Goal: Information Seeking & Learning: Learn about a topic

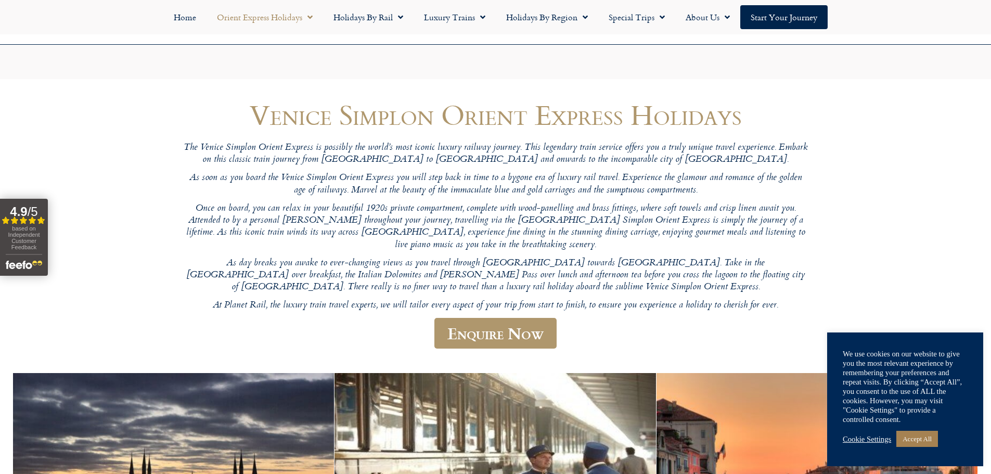
scroll to position [156, 0]
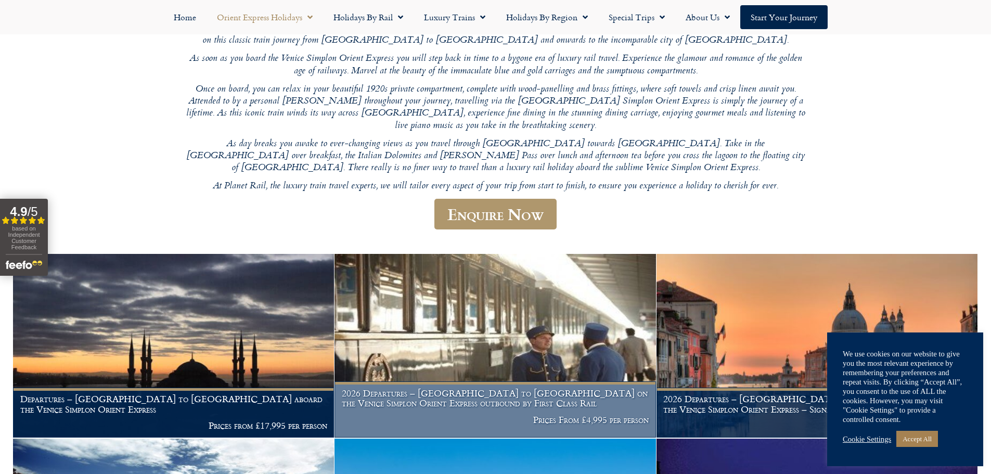
click at [404, 319] on img at bounding box center [495, 346] width 321 height 184
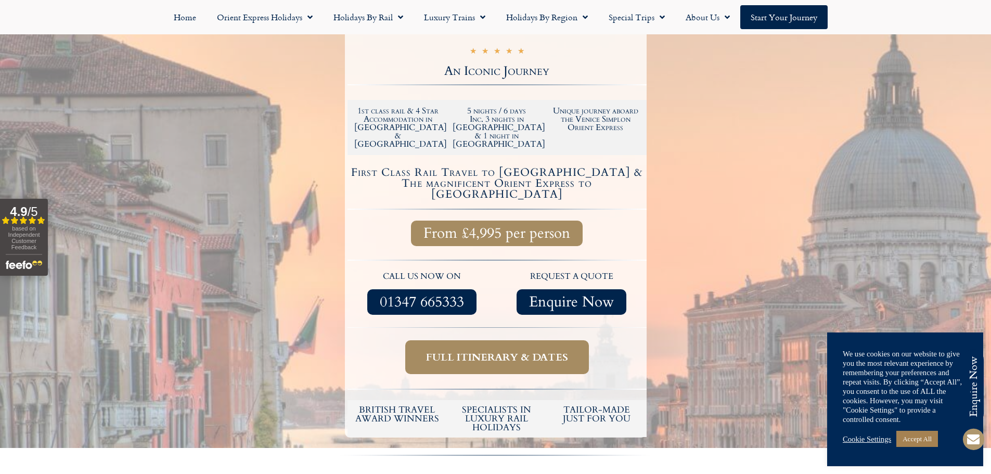
scroll to position [260, 0]
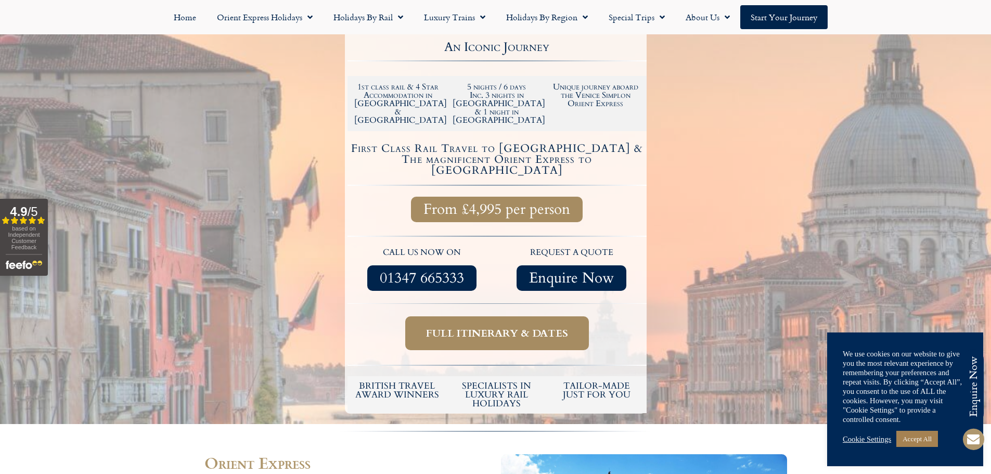
click at [499, 316] on link "Full itinerary & dates" at bounding box center [497, 333] width 184 height 34
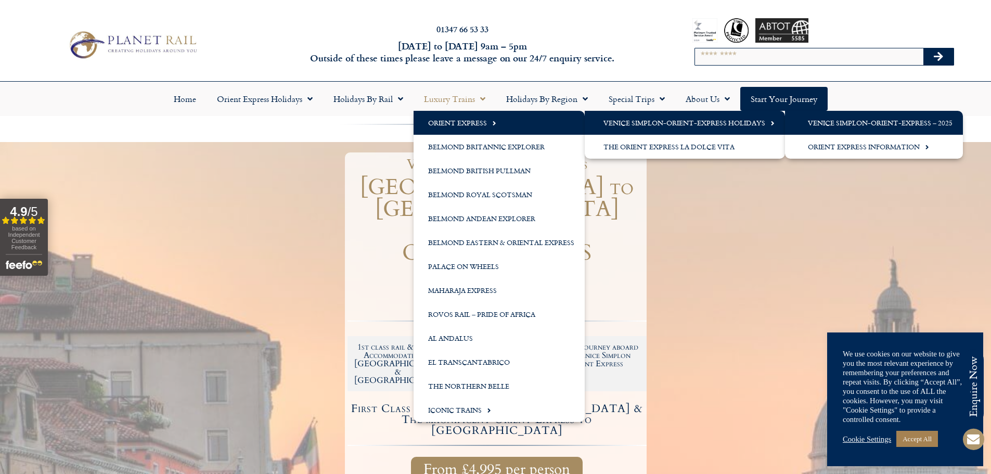
click at [843, 117] on link "Venice Simplon-Orient-Express – 2025" at bounding box center [874, 123] width 178 height 24
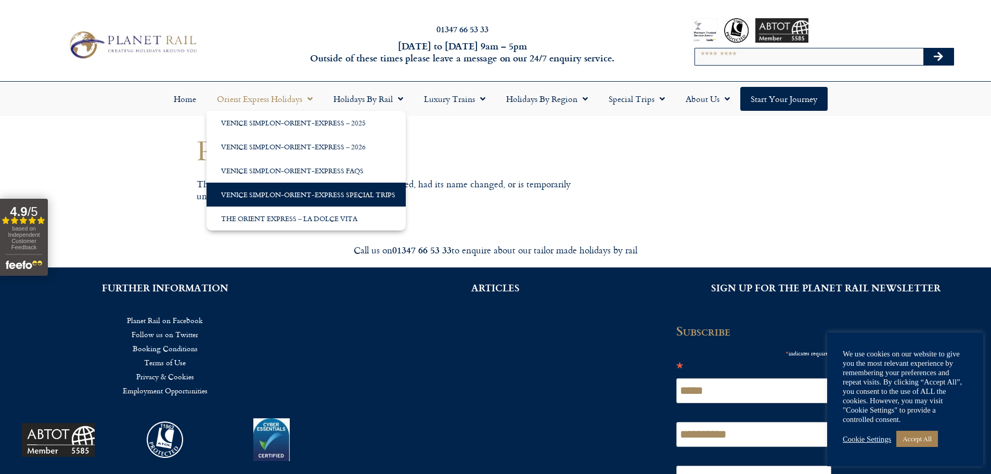
click at [310, 197] on link "Venice Simplon-Orient-Express Special Trips" at bounding box center [306, 195] width 199 height 24
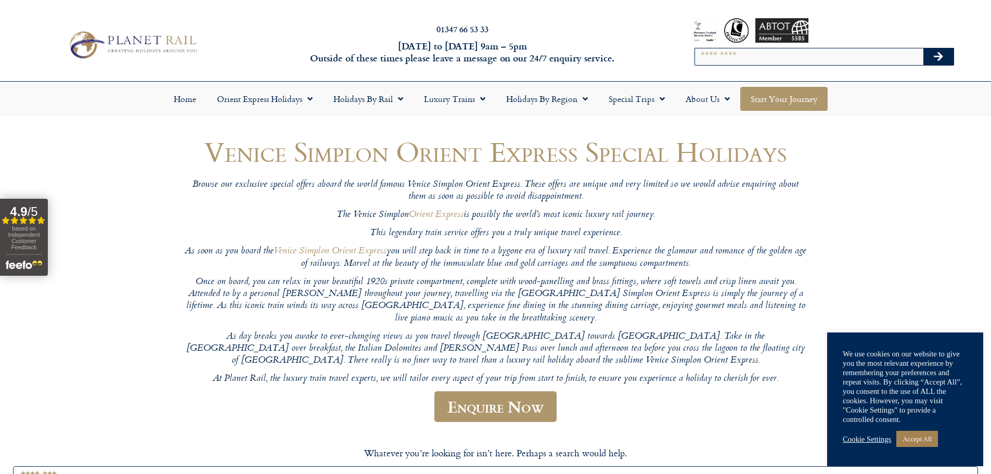
click at [772, 93] on link "Start your Journey" at bounding box center [784, 99] width 87 height 24
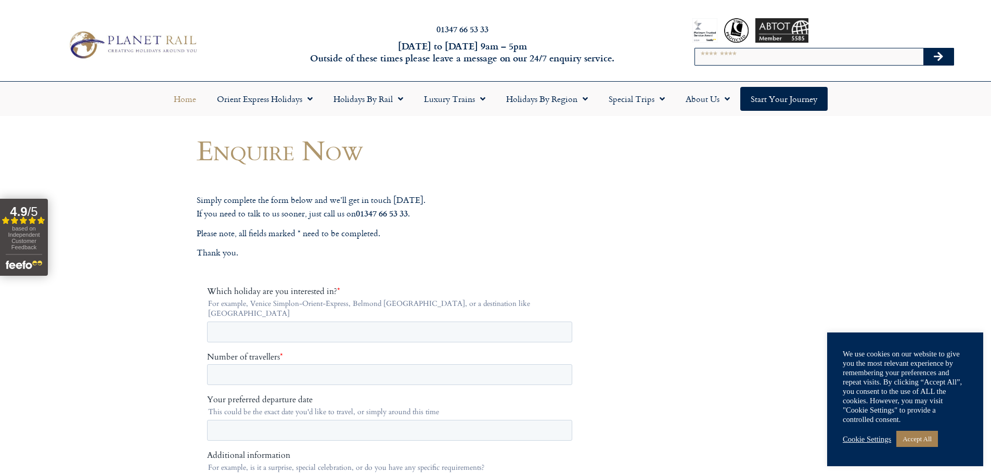
click at [177, 95] on link "Home" at bounding box center [184, 99] width 43 height 24
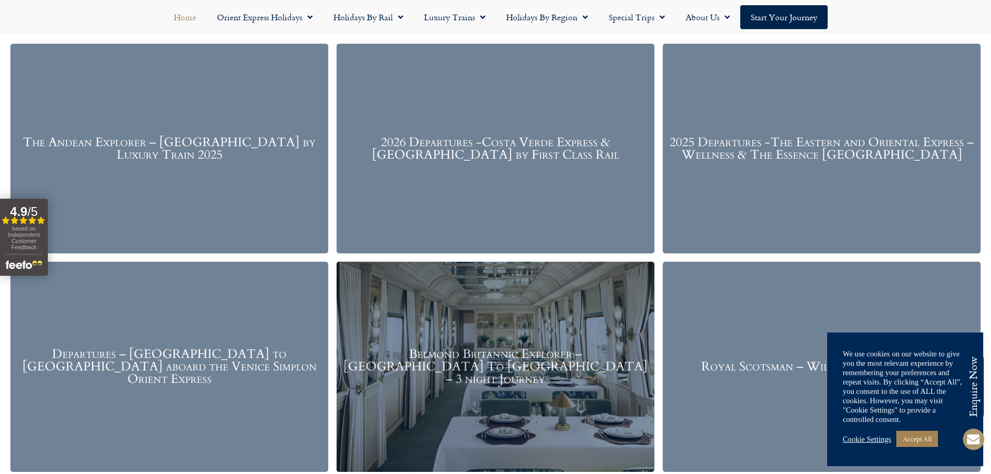
scroll to position [1457, 0]
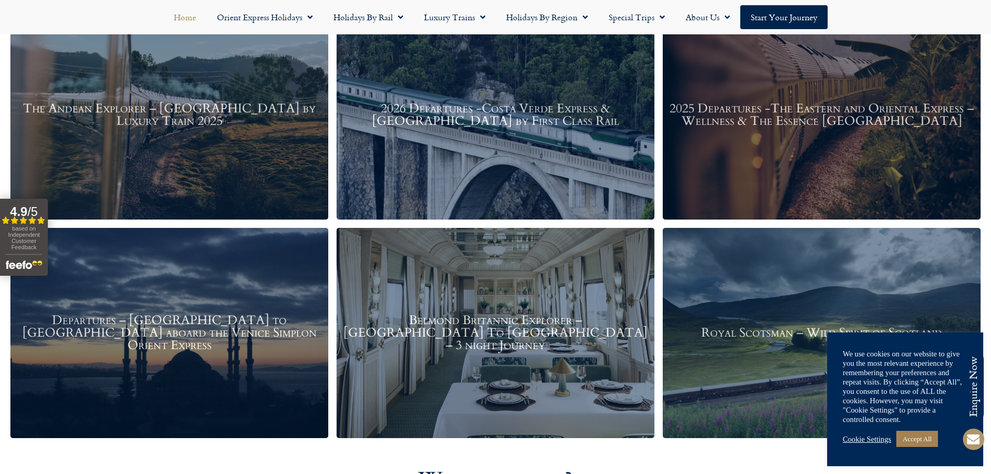
click at [541, 319] on h3 "Belmond Britannic Explorer – London To The Lake District – 3 night Journey" at bounding box center [496, 332] width 308 height 37
click at [218, 334] on h3 "Departures – Istanbul to Paris aboard the Venice Simplon Orient Express" at bounding box center [170, 332] width 308 height 37
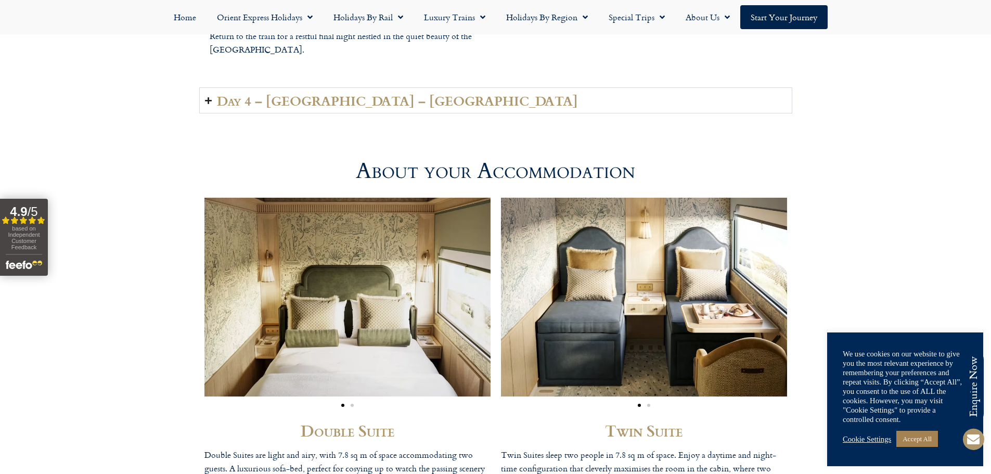
scroll to position [2758, 0]
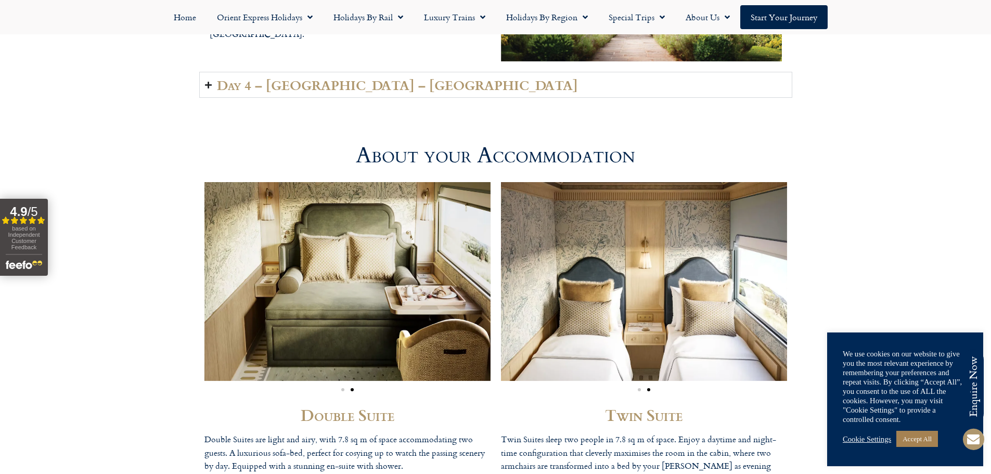
click at [622, 305] on img "2 / 2" at bounding box center [644, 281] width 286 height 199
click at [439, 315] on img "2 / 2" at bounding box center [348, 281] width 286 height 199
click at [469, 320] on img "2 / 2" at bounding box center [348, 281] width 286 height 199
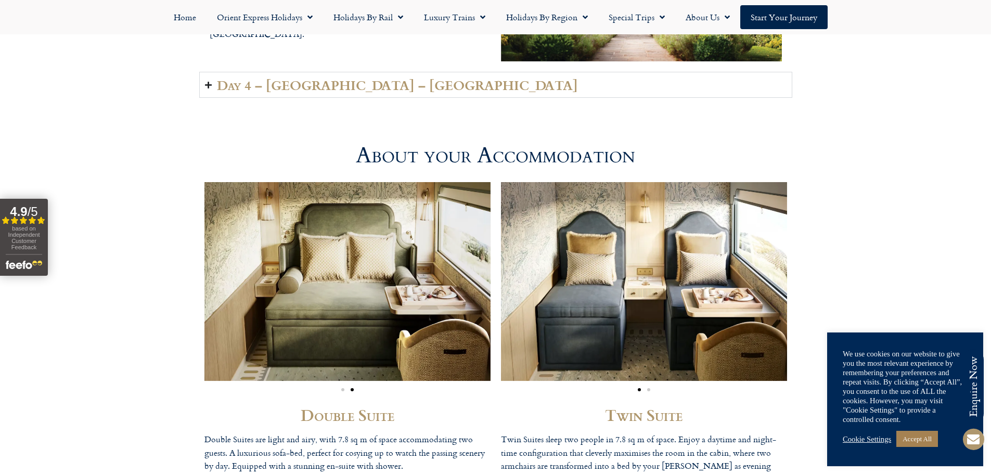
click at [342, 382] on div "Image Carousel" at bounding box center [348, 388] width 286 height 12
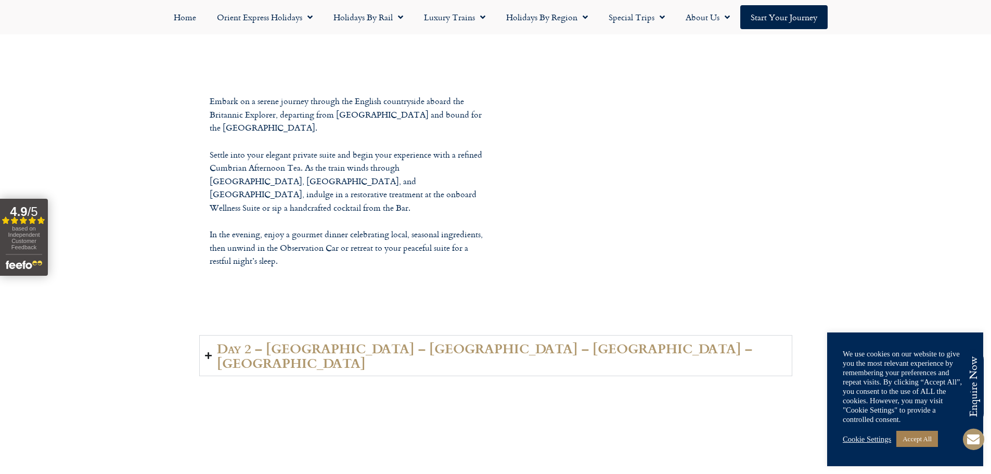
scroll to position [1613, 0]
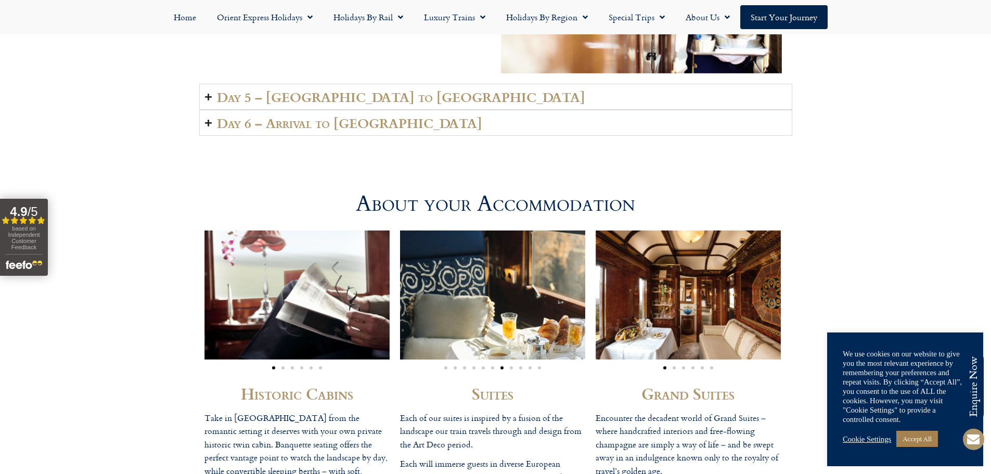
scroll to position [2706, 0]
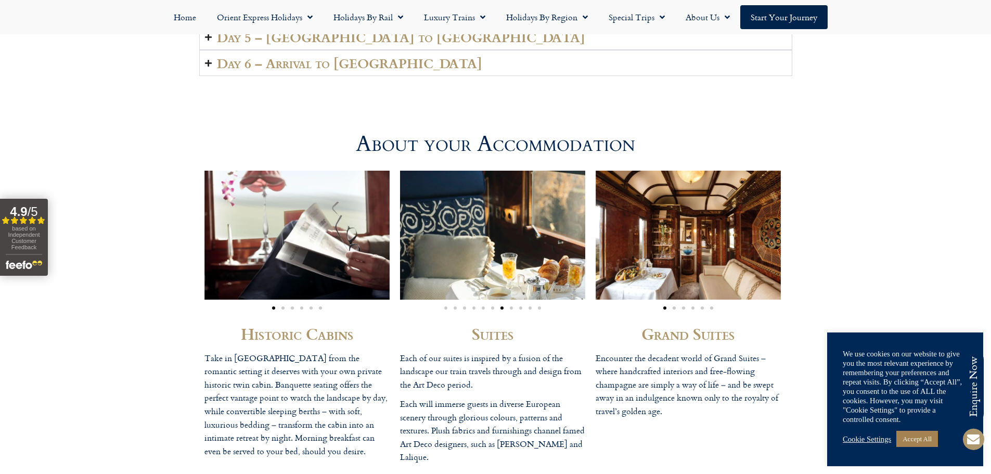
click at [485, 219] on img "7 / 11" at bounding box center [492, 235] width 185 height 129
click at [485, 301] on div "Image Carousel" at bounding box center [492, 306] width 185 height 12
click at [472, 296] on img "7 / 11" at bounding box center [492, 235] width 185 height 129
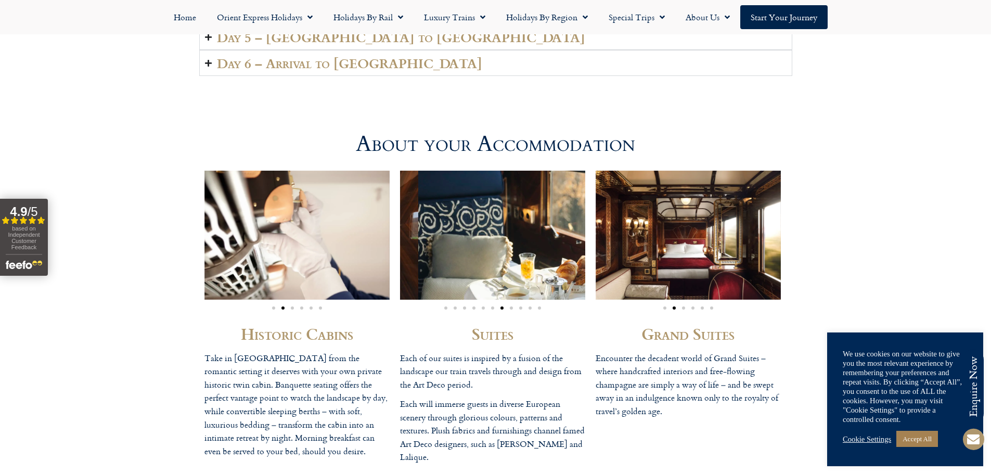
click at [518, 303] on div "Image Carousel" at bounding box center [492, 243] width 185 height 144
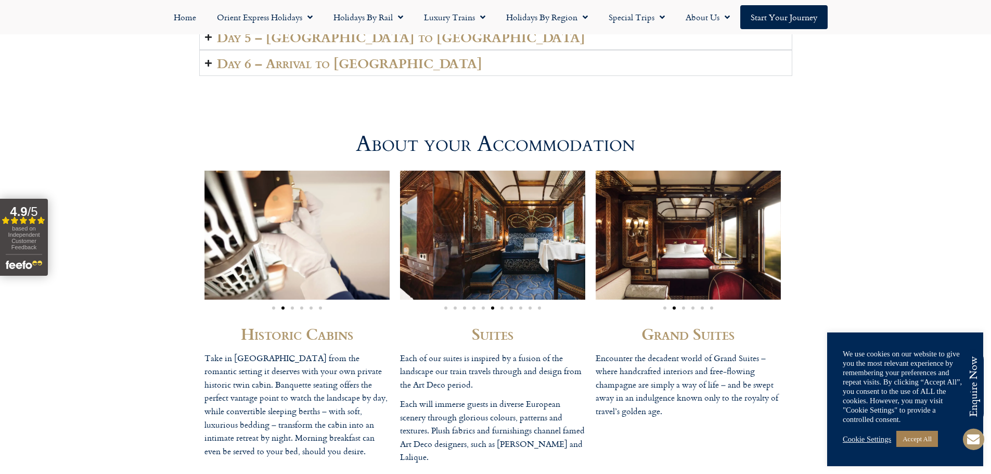
click at [476, 270] on img "6 / 11" at bounding box center [526, 235] width 185 height 129
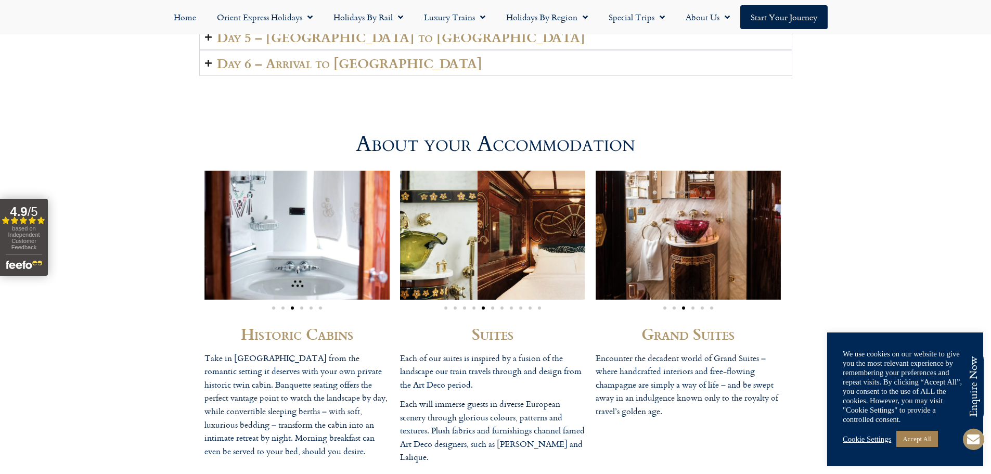
click at [557, 268] on img "5 / 11" at bounding box center [570, 235] width 185 height 129
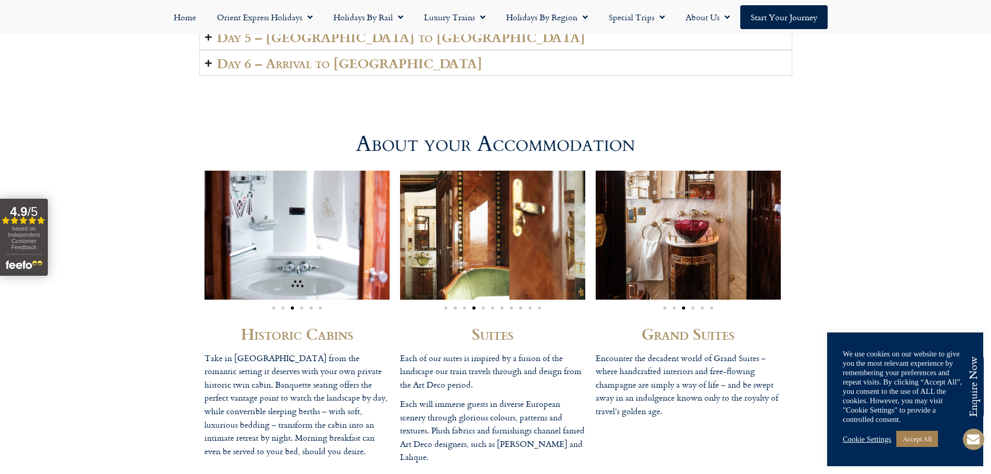
click at [611, 264] on div "Historic Cabins Take in [GEOGRAPHIC_DATA] from the romantic setting it deserves…" at bounding box center [495, 320] width 593 height 320
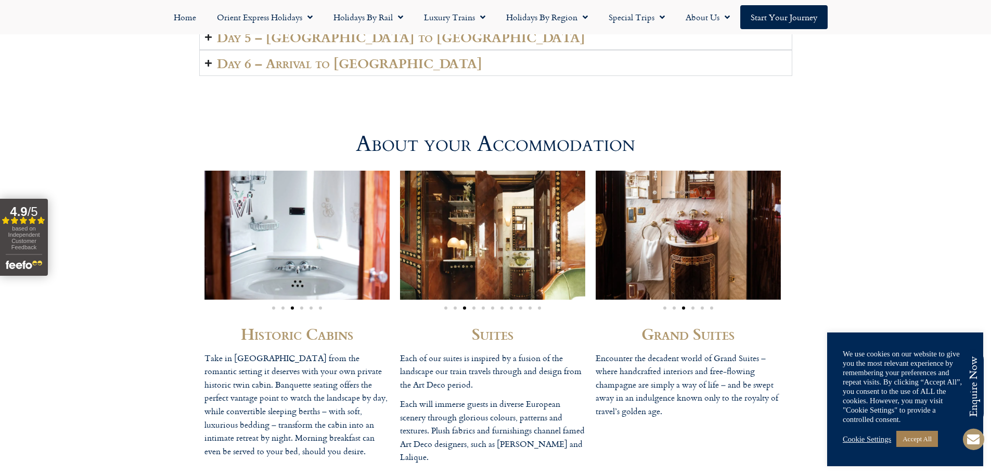
click at [575, 259] on img "3 / 11" at bounding box center [514, 235] width 185 height 129
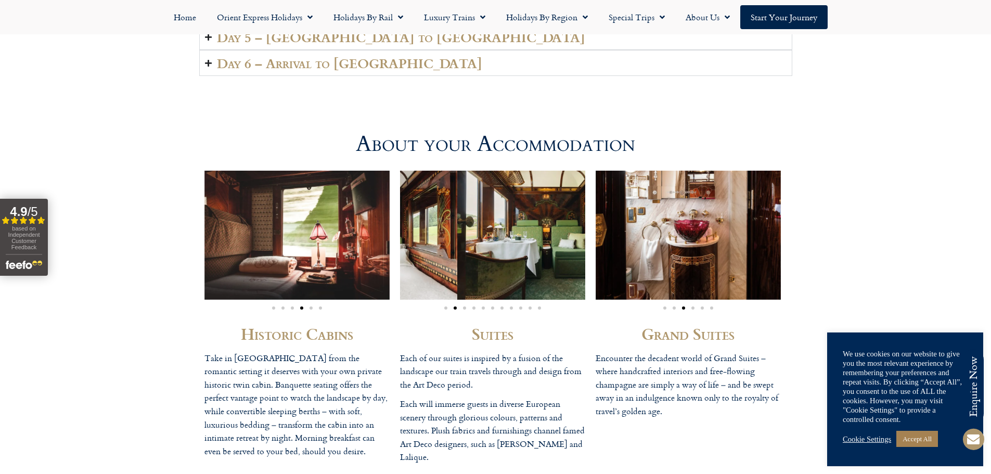
click at [597, 254] on div "Historic Cabins Take in [GEOGRAPHIC_DATA] from the romantic setting it deserves…" at bounding box center [495, 320] width 593 height 320
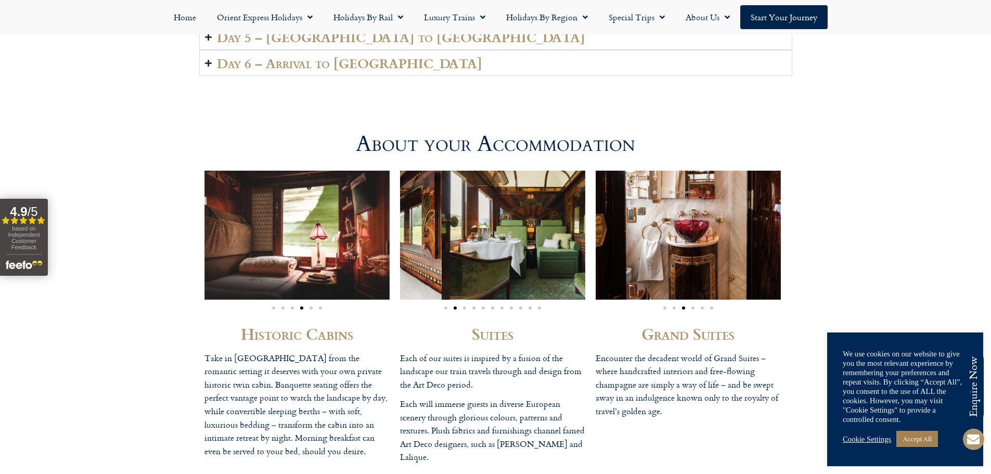
click at [608, 255] on div "Historic Cabins Take in [GEOGRAPHIC_DATA] from the romantic setting it deserves…" at bounding box center [495, 320] width 593 height 320
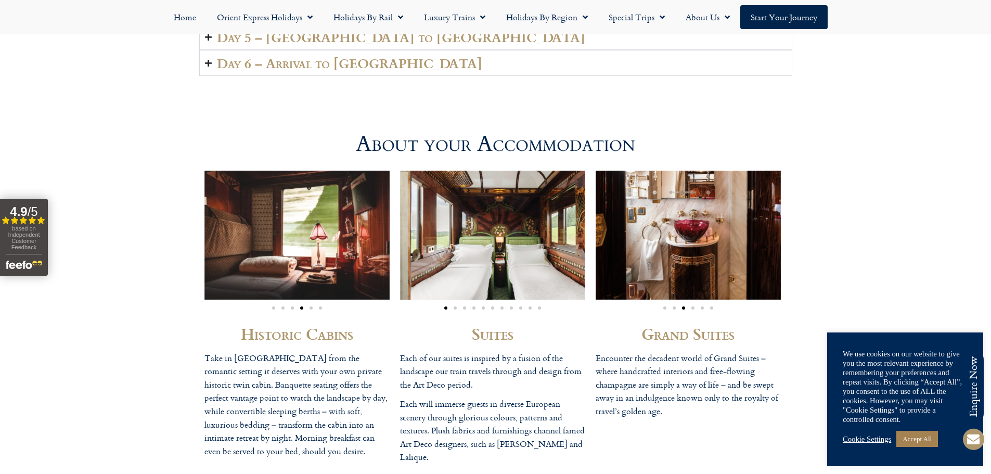
click at [632, 258] on div "Historic Cabins Take in [GEOGRAPHIC_DATA] from the romantic setting it deserves…" at bounding box center [495, 320] width 593 height 320
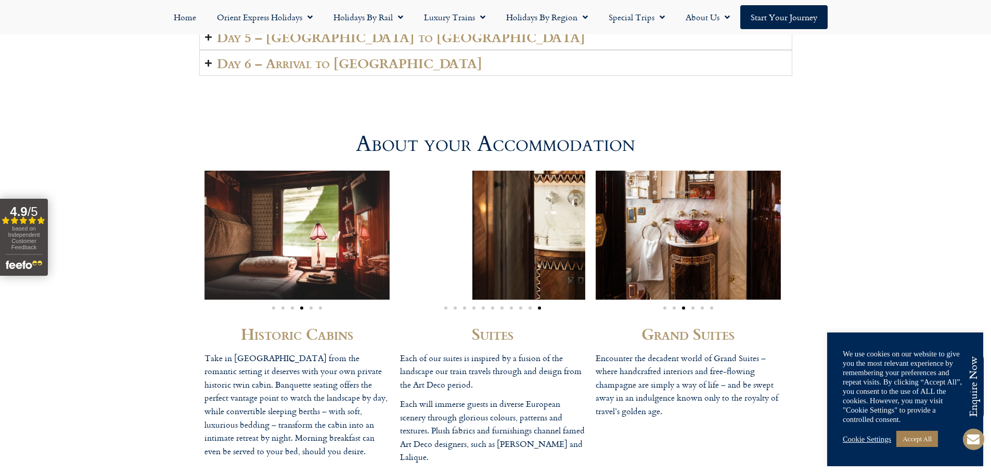
click at [660, 259] on div "Historic Cabins Take in [GEOGRAPHIC_DATA] from the romantic setting it deserves…" at bounding box center [495, 320] width 593 height 320
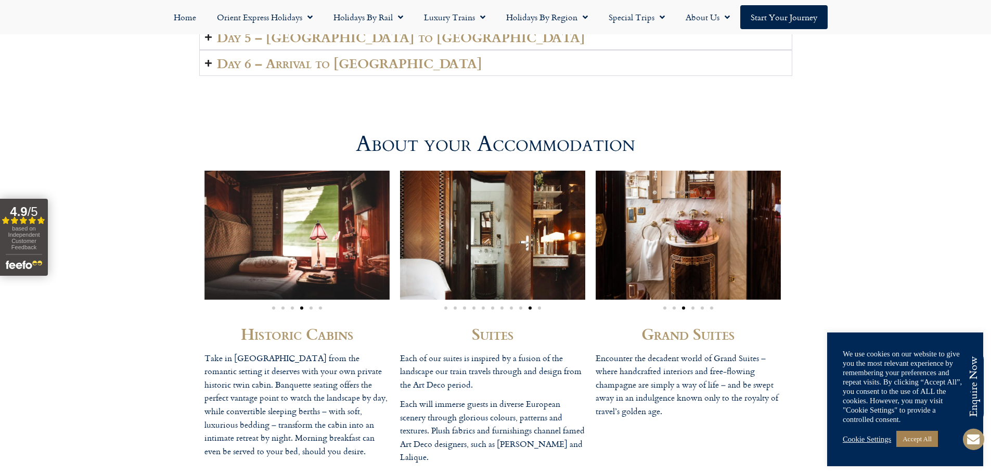
click at [627, 252] on div "Historic Cabins Take in [GEOGRAPHIC_DATA] from the romantic setting it deserves…" at bounding box center [495, 320] width 593 height 320
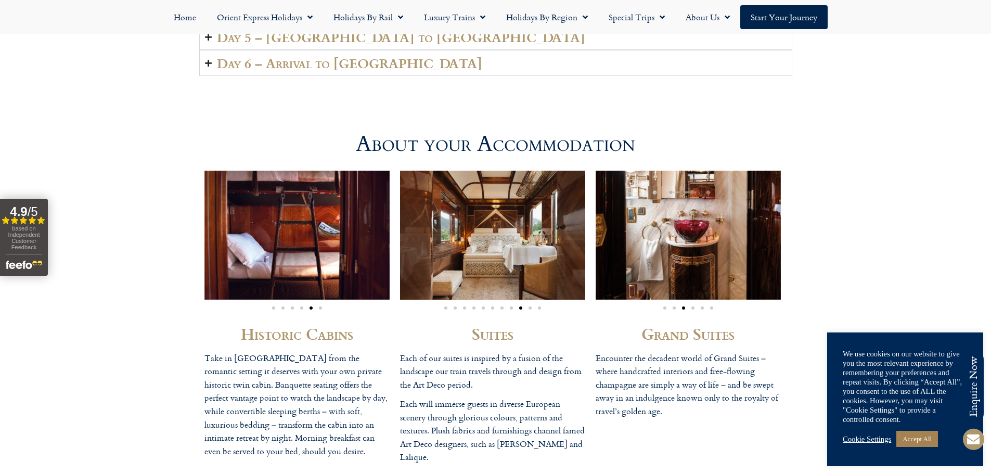
click at [633, 247] on div "Historic Cabins Take in [GEOGRAPHIC_DATA] from the romantic setting it deserves…" at bounding box center [495, 320] width 593 height 320
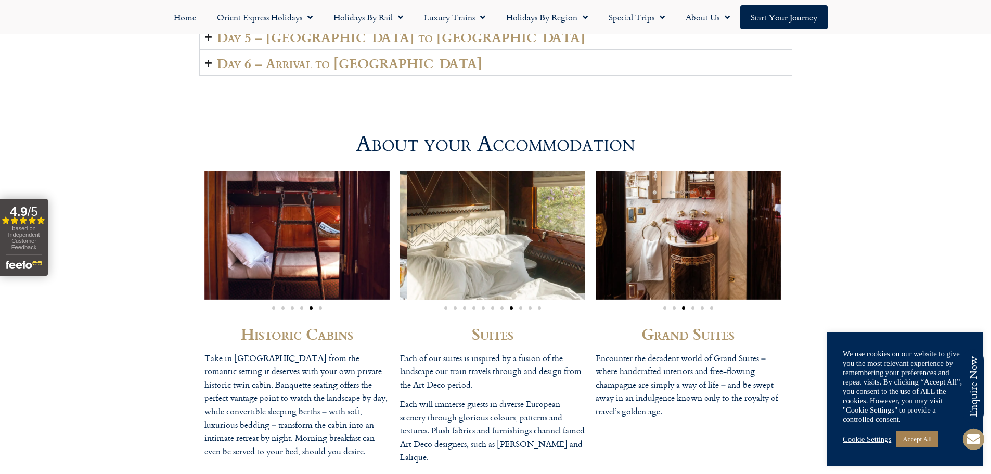
click at [591, 251] on div "Historic Cabins Take in [GEOGRAPHIC_DATA] from the romantic setting it deserves…" at bounding box center [495, 320] width 593 height 320
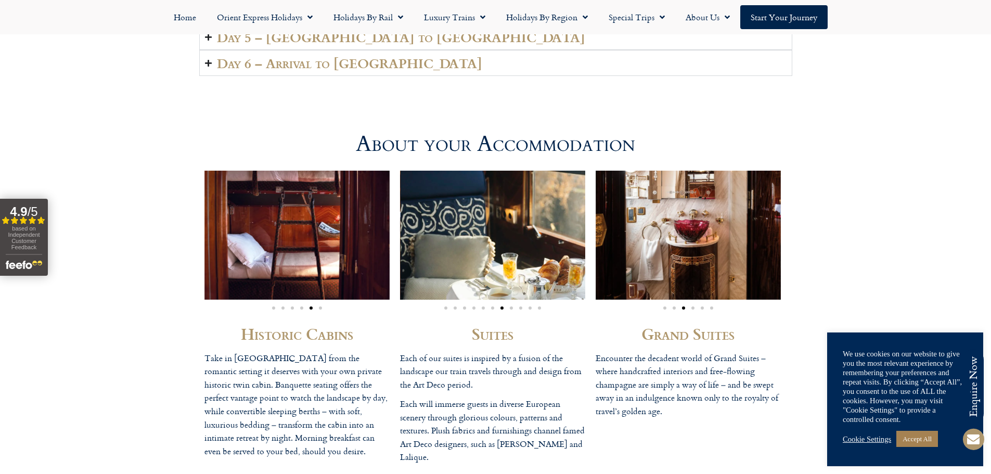
click at [606, 255] on div "Historic Cabins Take in [GEOGRAPHIC_DATA] from the romantic setting it deserves…" at bounding box center [495, 320] width 593 height 320
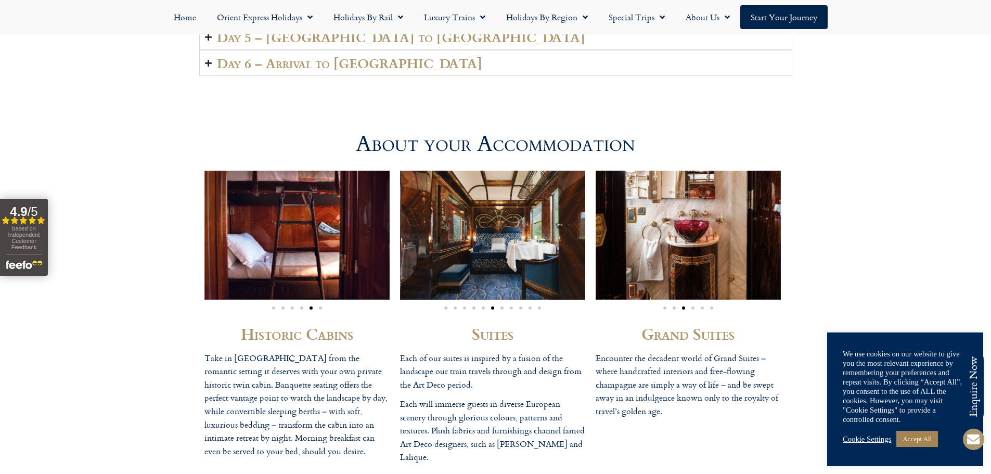
click at [609, 258] on div "Historic Cabins Take in [GEOGRAPHIC_DATA] from the romantic setting it deserves…" at bounding box center [495, 320] width 593 height 320
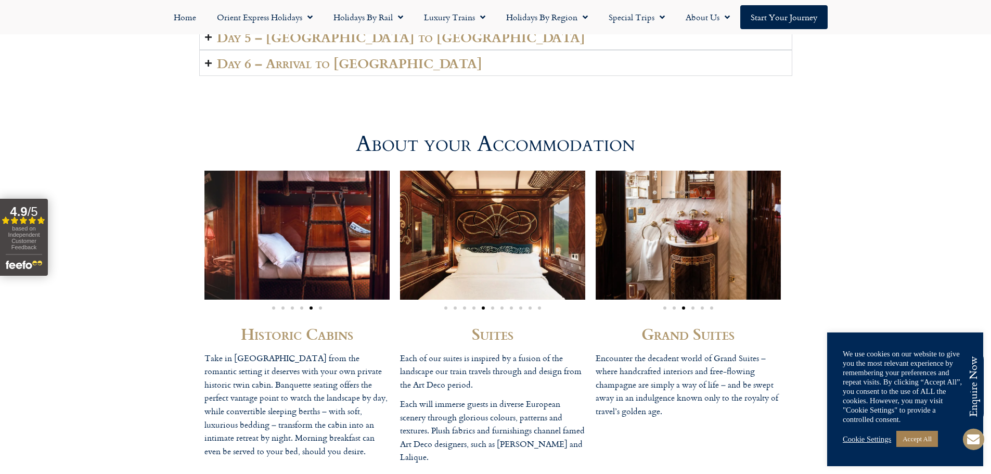
click at [400, 251] on div "Historic Cabins Take in [GEOGRAPHIC_DATA] from the romantic setting it deserves…" at bounding box center [495, 320] width 593 height 320
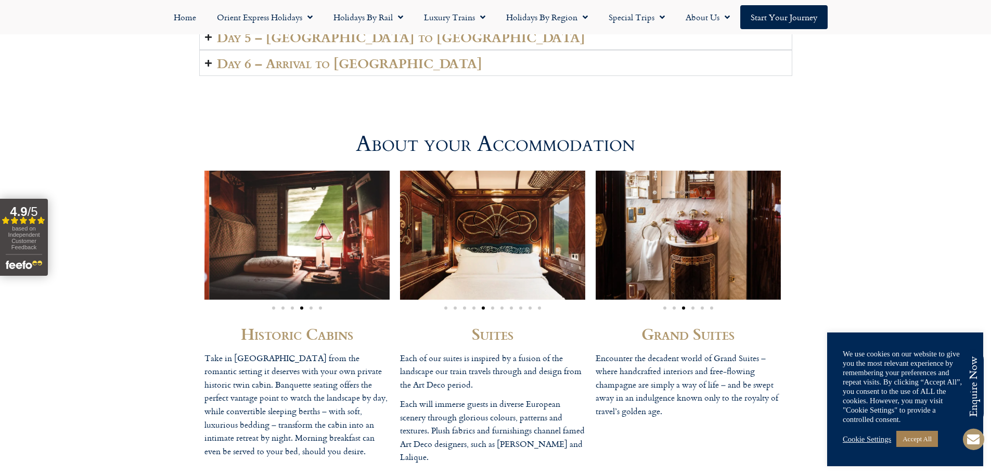
click at [384, 250] on img "4 / 6" at bounding box center [301, 235] width 185 height 129
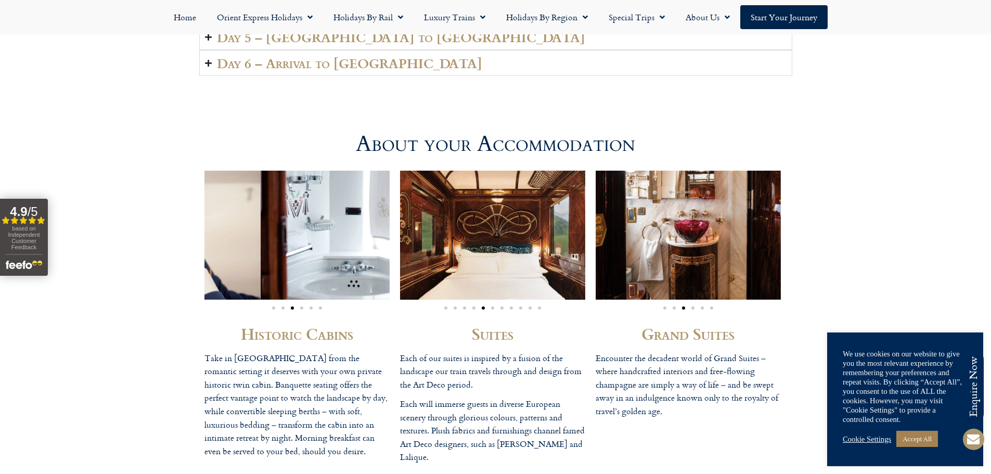
click at [492, 252] on div "Historic Cabins Take in [GEOGRAPHIC_DATA] from the romantic setting it deserves…" at bounding box center [495, 320] width 593 height 320
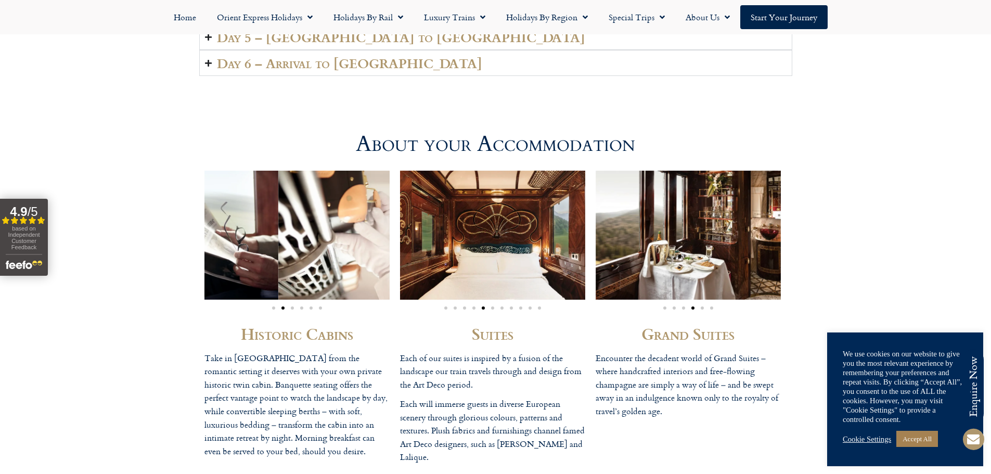
click at [452, 252] on div "Historic Cabins Take in [GEOGRAPHIC_DATA] from the romantic setting it deserves…" at bounding box center [495, 320] width 593 height 320
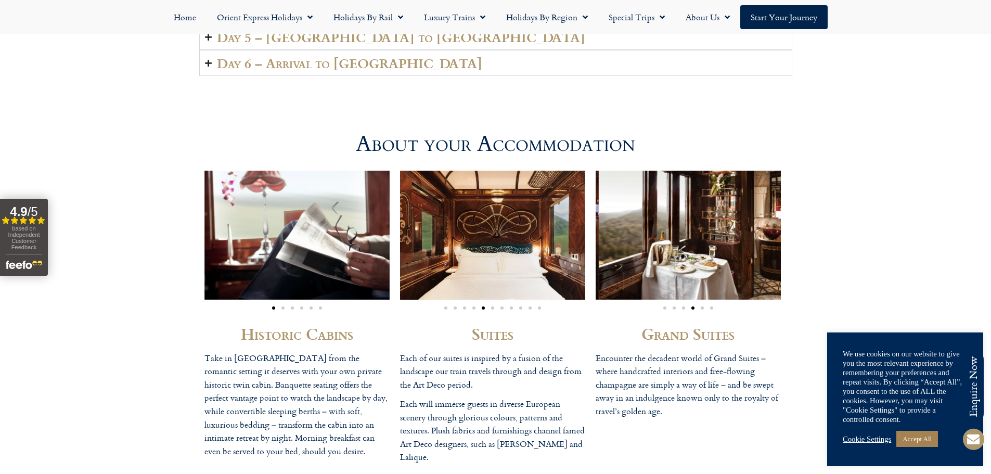
click at [770, 260] on img "4 / 6" at bounding box center [691, 235] width 185 height 129
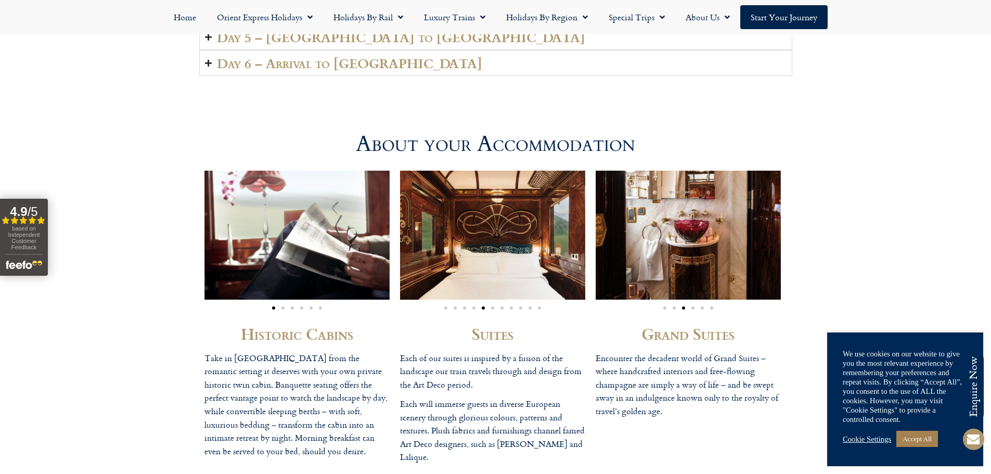
click at [780, 254] on img "3 / 6" at bounding box center [688, 235] width 185 height 129
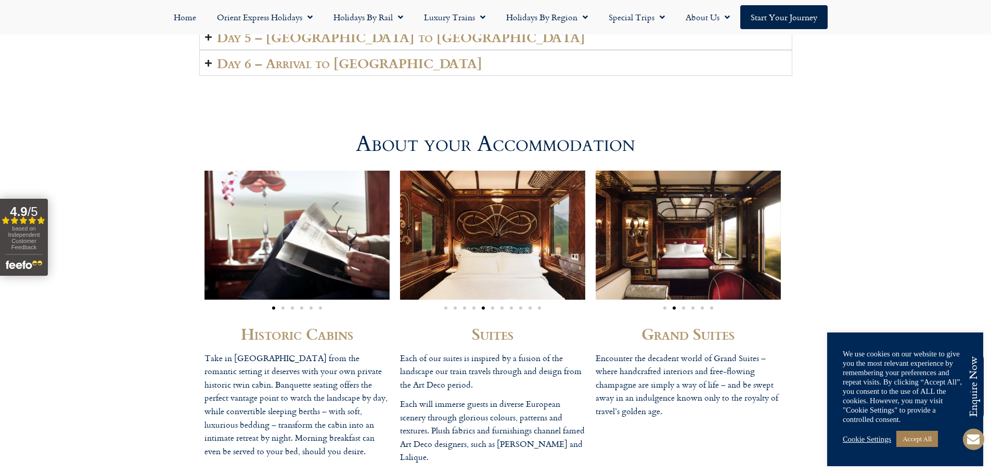
click at [830, 242] on div "Historic Cabins Take in [GEOGRAPHIC_DATA] from the romantic setting it deserves…" at bounding box center [495, 320] width 991 height 320
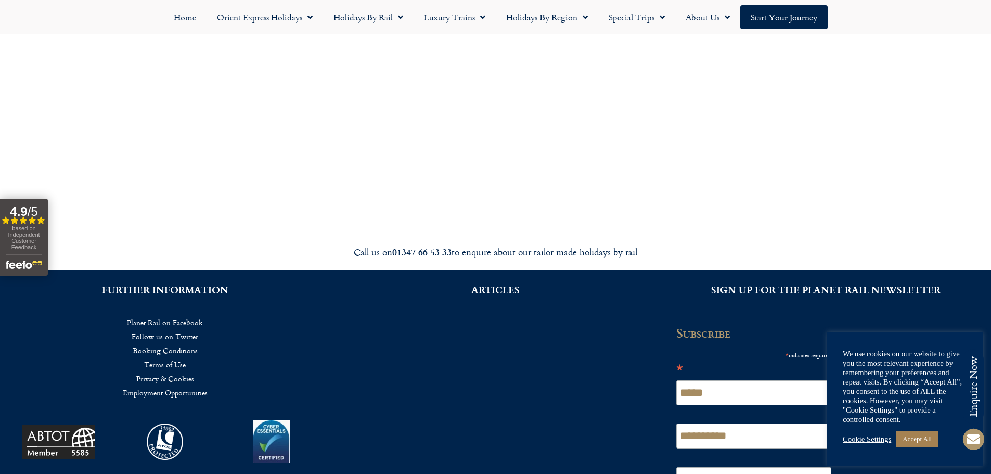
scroll to position [4007, 0]
